Goal: Go to known website: Go to known website

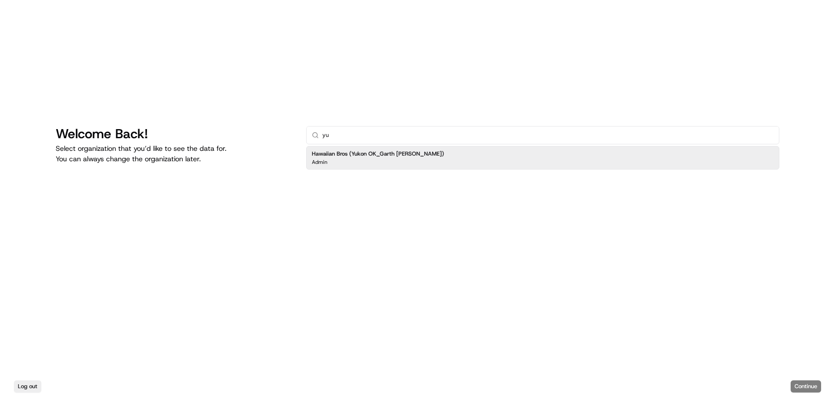
type input "yu"
click at [409, 171] on div "Hawaiian Bros (Yukon OK_Garth [PERSON_NAME]) Admin" at bounding box center [542, 225] width 473 height 163
click at [413, 169] on div "Hawaiian Bros (Yukon OK_Garth [PERSON_NAME]) Admin" at bounding box center [542, 157] width 473 height 23
click at [801, 391] on button "Continue" at bounding box center [805, 386] width 30 height 12
